Goal: Find specific page/section: Find specific page/section

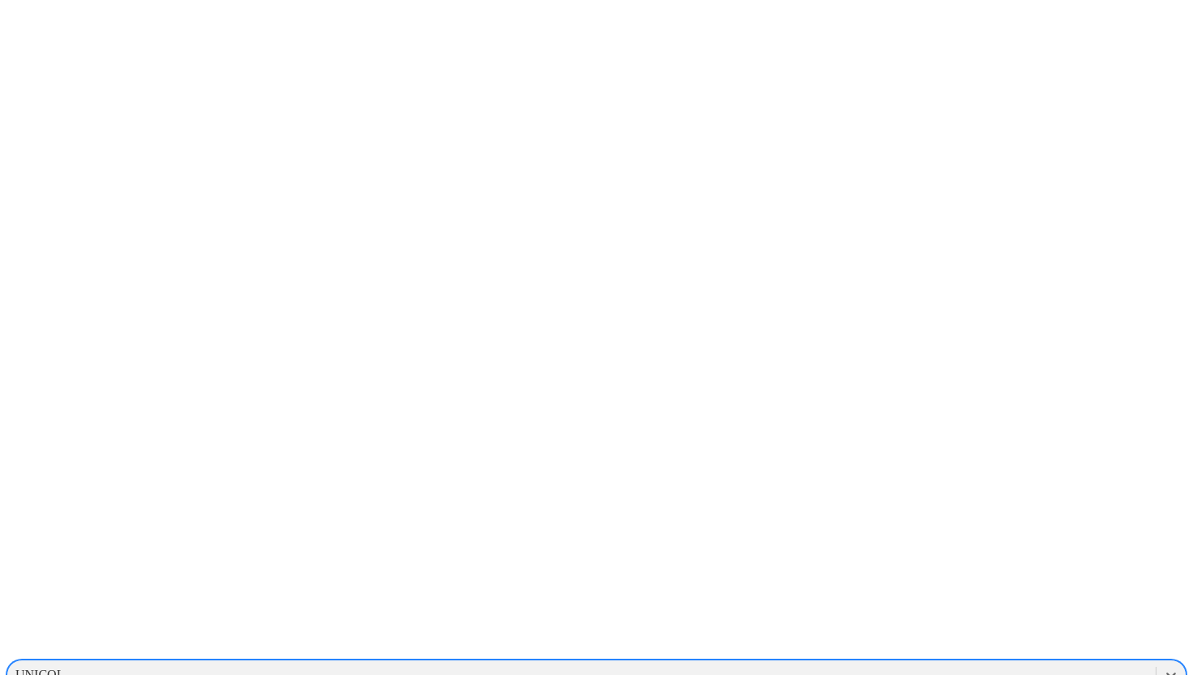
scroll to position [895, 0]
click at [966, 633] on div "GALOPORCINOS" at bounding box center [596, 647] width 1180 height 28
click at [1163, 667] on icon at bounding box center [1171, 675] width 16 height 16
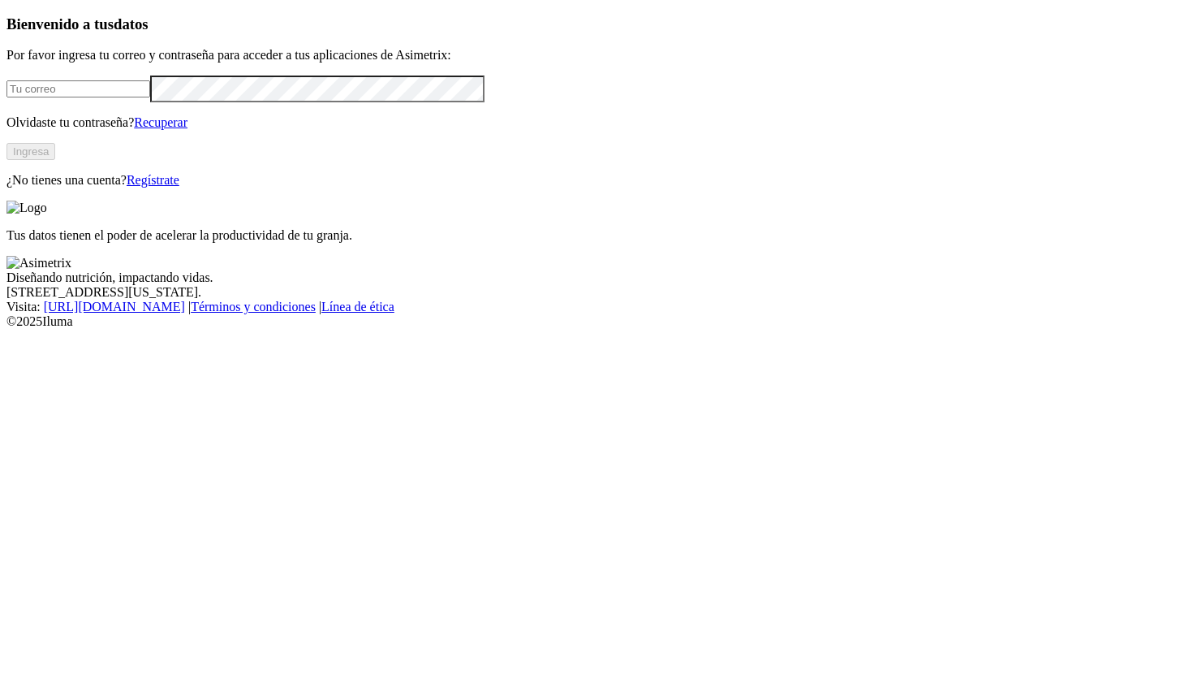
click at [150, 97] on input "email" at bounding box center [78, 88] width 144 height 17
type input "[PERSON_NAME][EMAIL_ADDRESS][PERSON_NAME][DOMAIN_NAME]"
click at [55, 160] on button "Ingresa" at bounding box center [30, 151] width 49 height 17
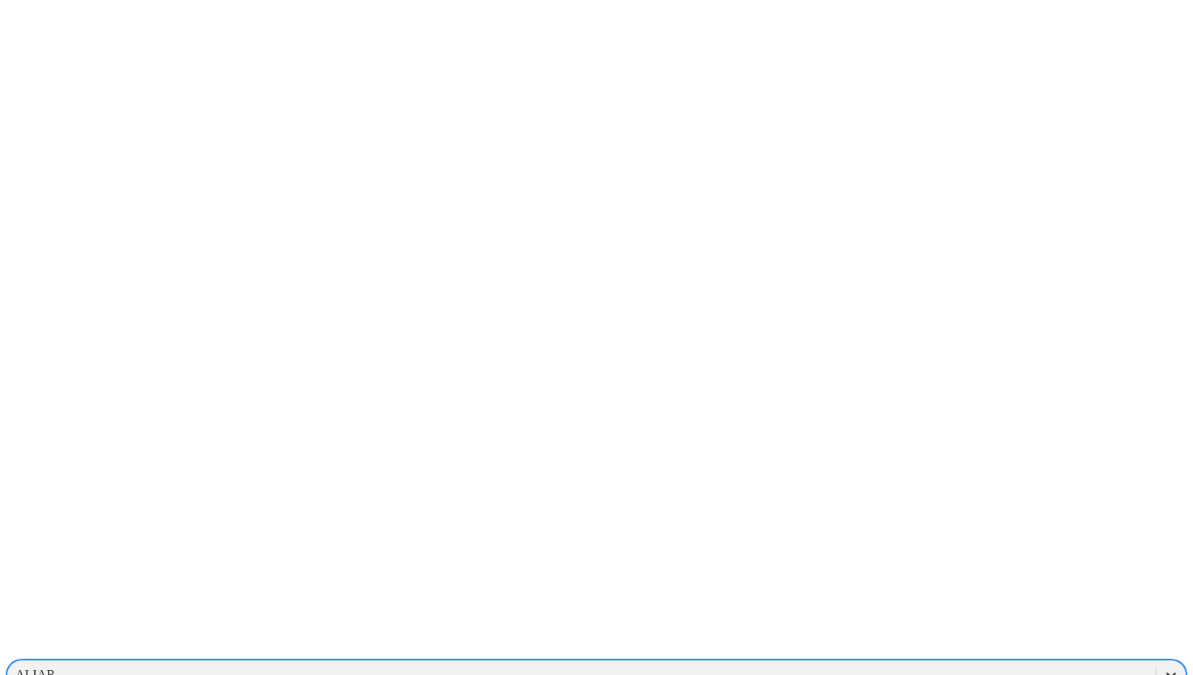
click at [1163, 667] on icon at bounding box center [1171, 675] width 16 height 16
click at [979, 616] on div "ELRINCON" at bounding box center [596, 630] width 1180 height 28
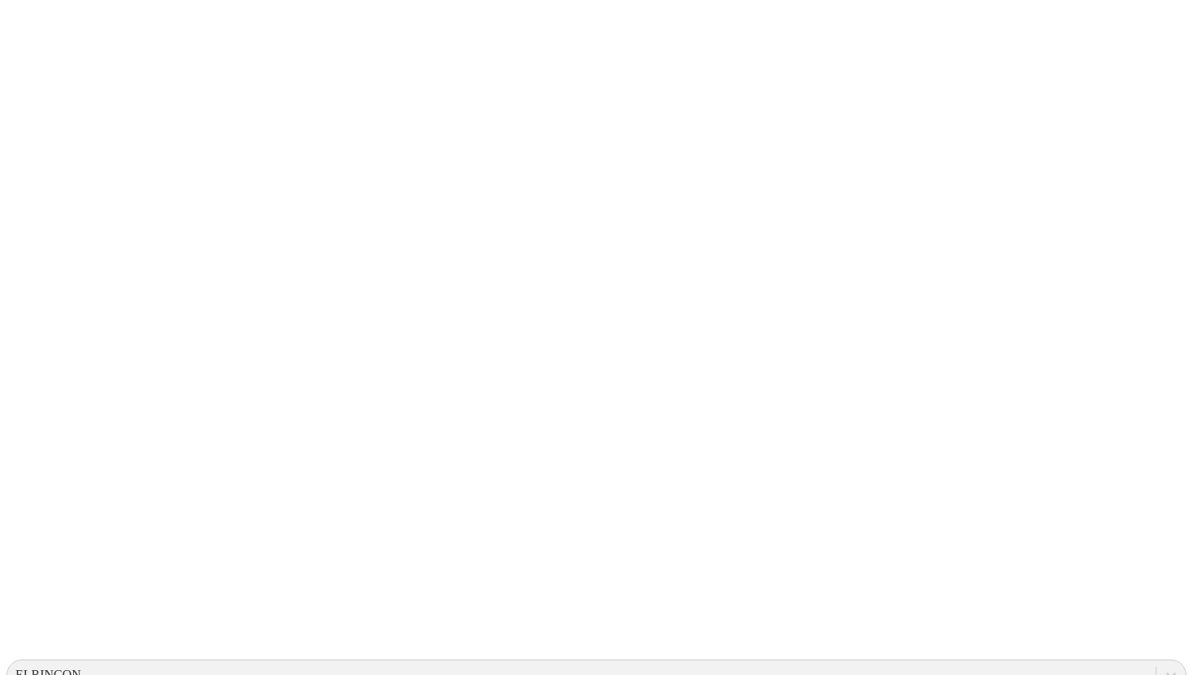
click at [1163, 667] on icon at bounding box center [1171, 675] width 16 height 16
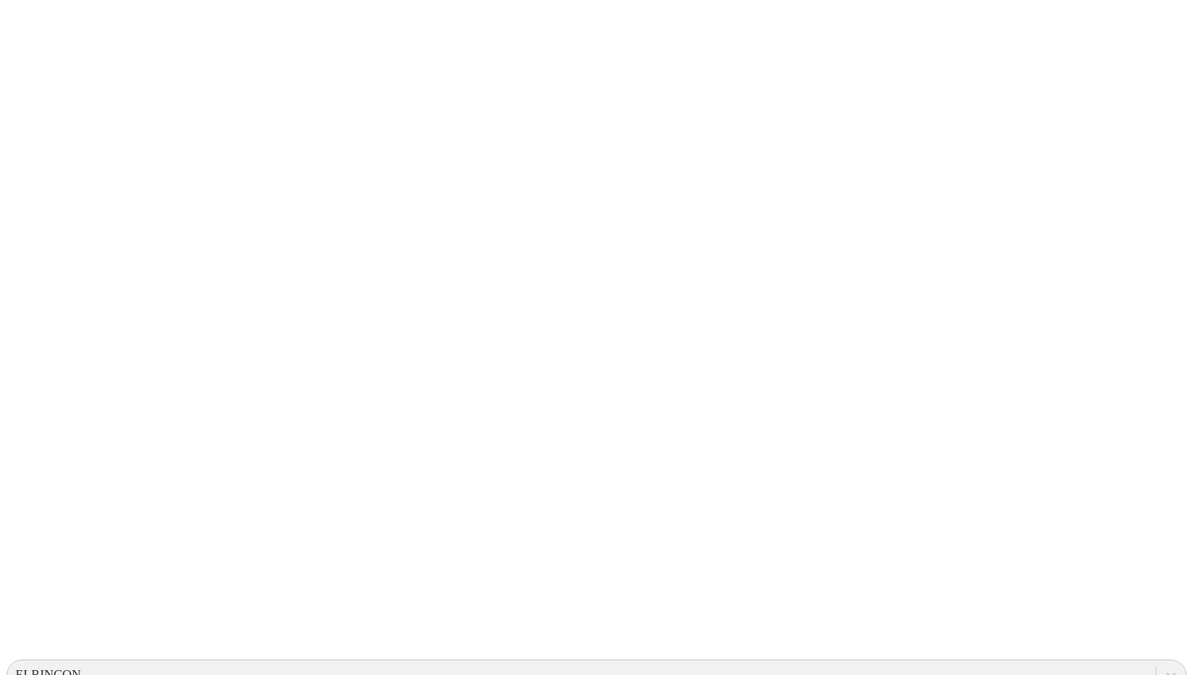
click at [40, 23] on icon at bounding box center [31, 331] width 50 height 650
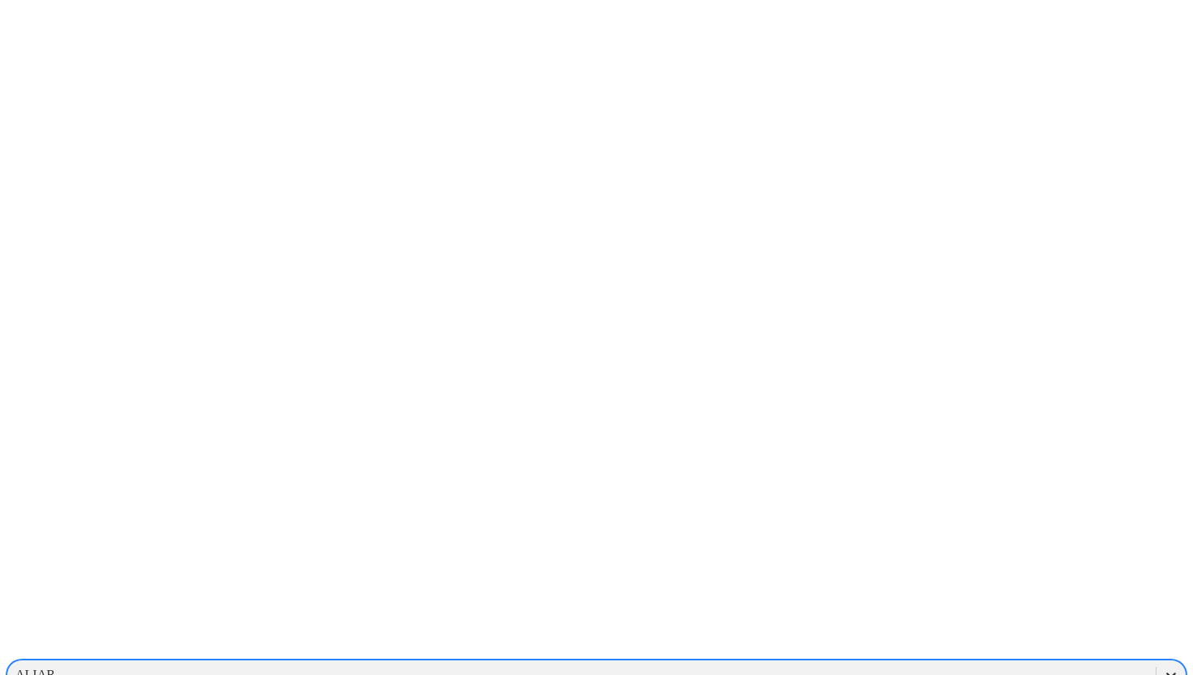
click at [1157, 660] on div at bounding box center [1171, 674] width 29 height 29
click at [984, 572] on div "ELRINCON" at bounding box center [596, 586] width 1180 height 28
click at [981, 76] on div at bounding box center [602, 337] width 1193 height 675
